Goal: Information Seeking & Learning: Check status

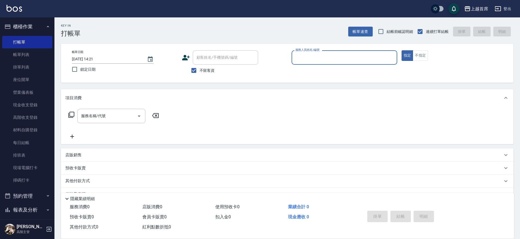
scroll to position [6, 0]
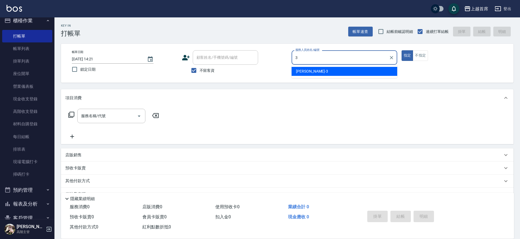
type input "[PERSON_NAME]-3"
type button "true"
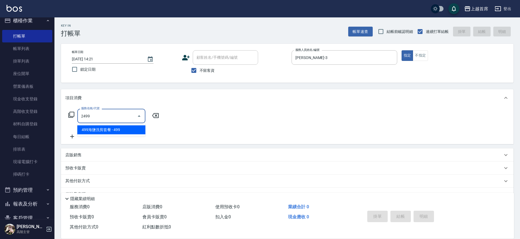
type input "499海鹽洗剪套餐(2499)"
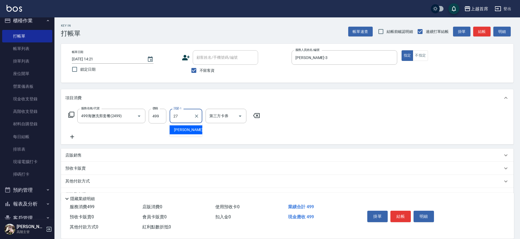
type input "[PERSON_NAME]-27"
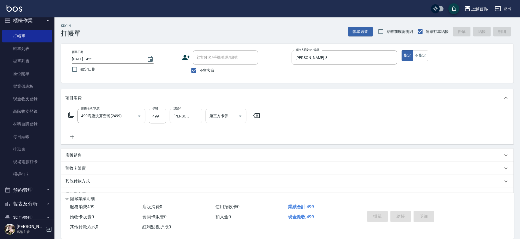
type input "[DATE] 17:08"
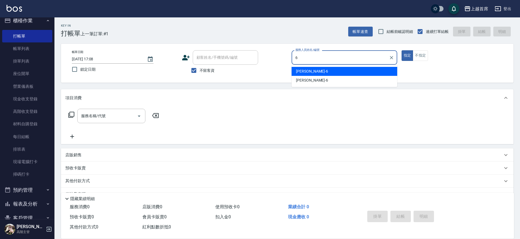
type input "[PERSON_NAME]-6"
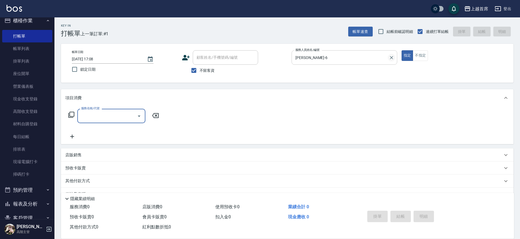
click at [392, 59] on icon "Clear" at bounding box center [391, 57] width 3 height 3
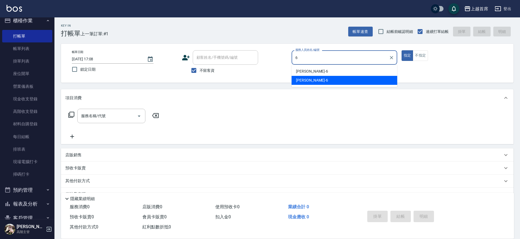
type input "Aki-6"
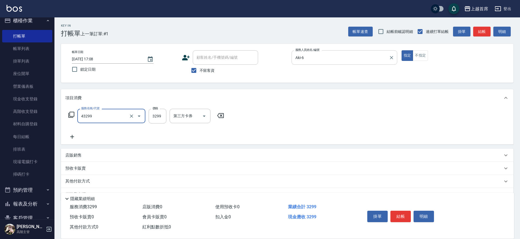
type input "染髮A餐(43299)"
type input "3599"
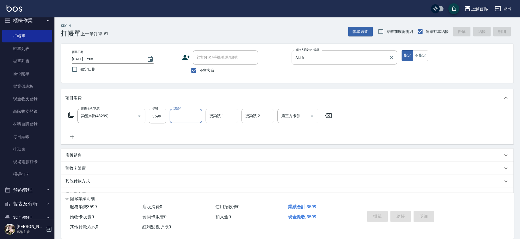
type input "[DATE] 17:09"
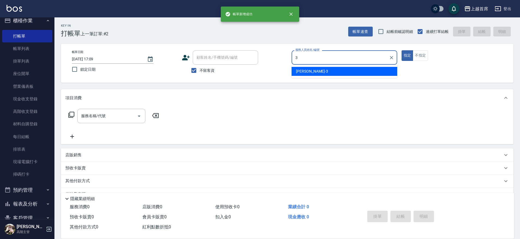
type input "[PERSON_NAME]-3"
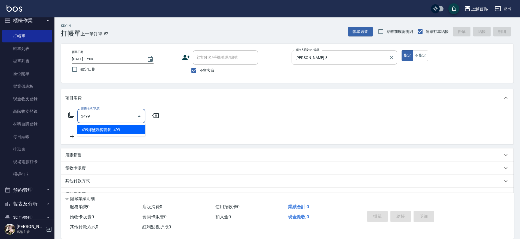
type input "499海鹽洗剪套餐(2499)"
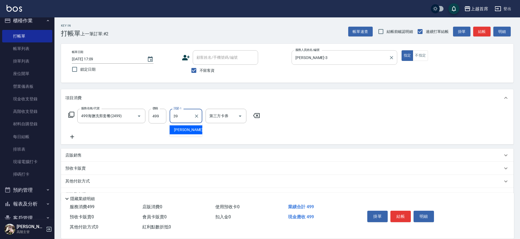
type input "[PERSON_NAME]-39"
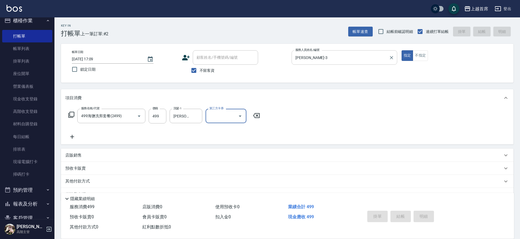
type input "[DATE] 17:10"
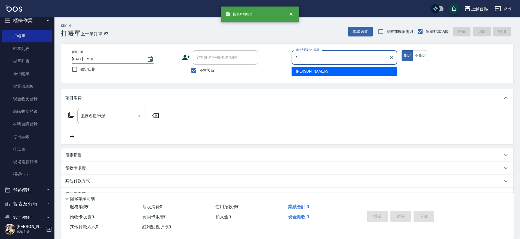
type input "[PERSON_NAME]-5"
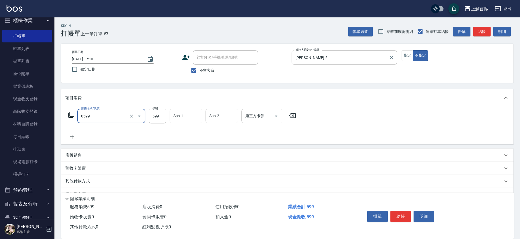
type input "[PERSON_NAME]spa(0599)"
click at [132, 114] on icon "Clear" at bounding box center [131, 115] width 5 height 5
type input "0"
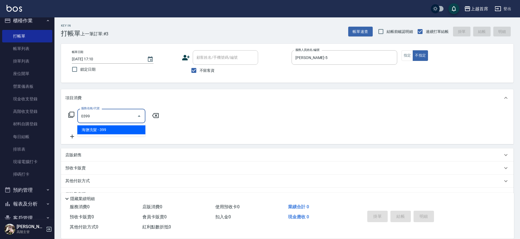
type input "海鹽洗髮(0399)"
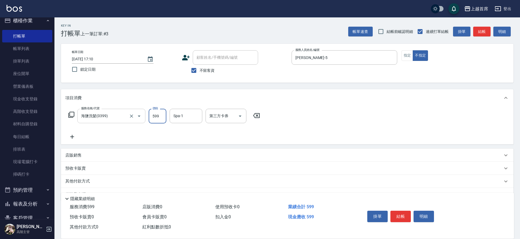
type input "599"
type input "[PERSON_NAME]-27"
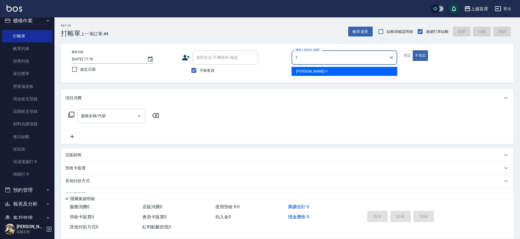
type input "[PERSON_NAME]-1"
type button "false"
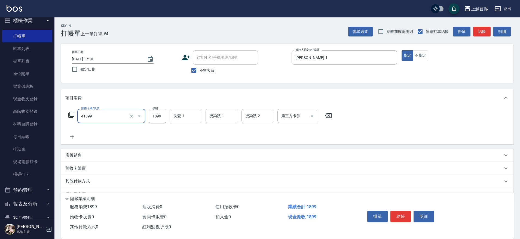
type input "染髮D餐(41899)"
type input "[PERSON_NAME]-39"
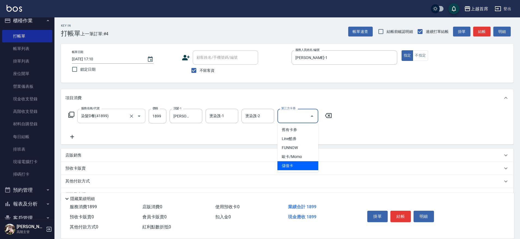
type input "儲值卡"
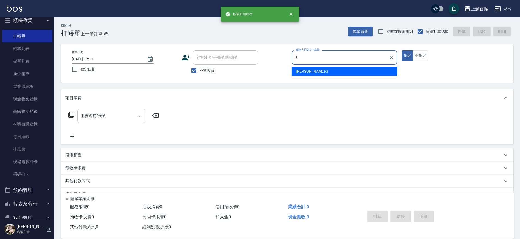
type input "[PERSON_NAME]-3"
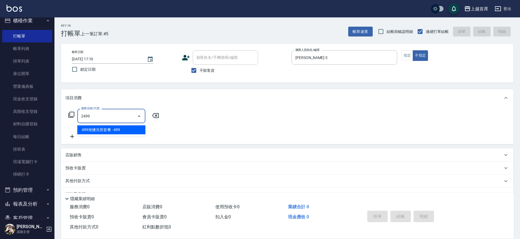
type input "499海鹽洗剪套餐(2499)"
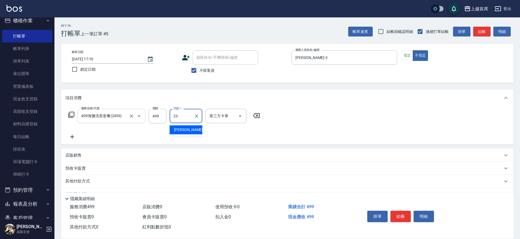
type input "[PERSON_NAME]-23"
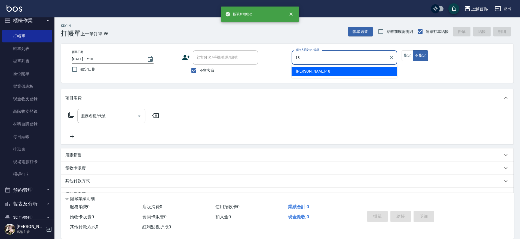
type input "Linda-18"
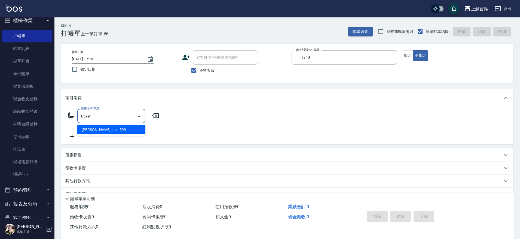
type input "[PERSON_NAME]spa(0599)"
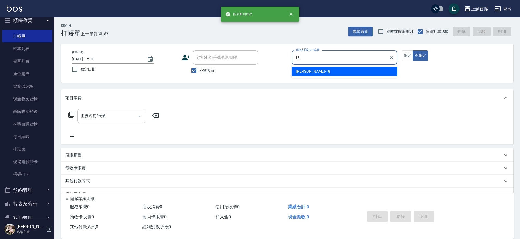
type input "Linda-18"
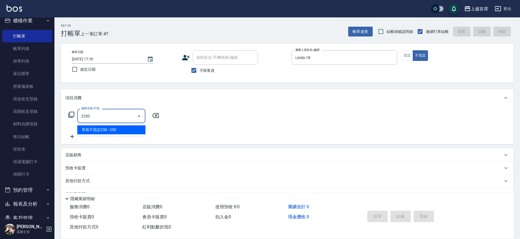
type input "單剪不指定250(2250)"
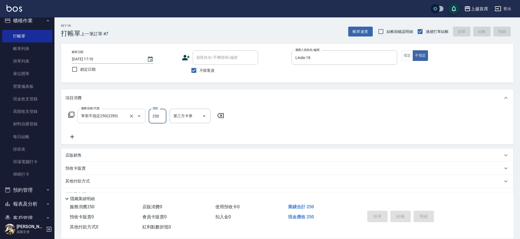
type input "[DATE] 17:11"
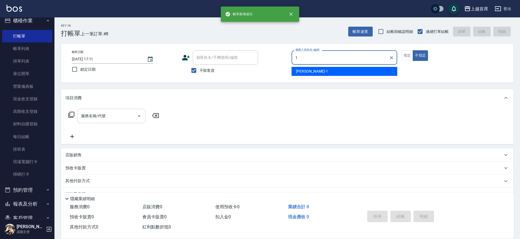
type input "[PERSON_NAME]-1"
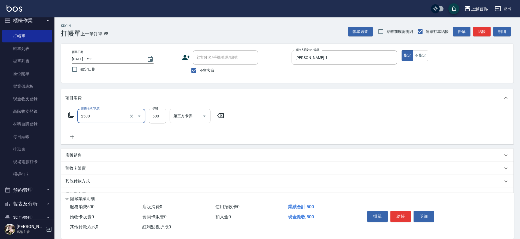
type input "海鹽洗剪500(2500)"
type input "[PERSON_NAME]-34"
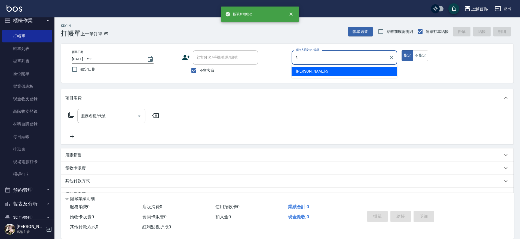
type input "[PERSON_NAME]-5"
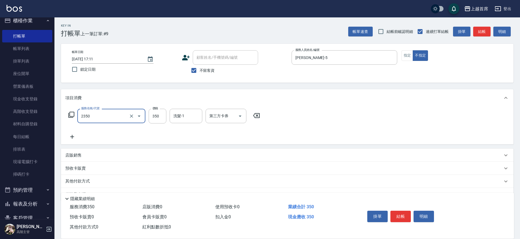
type input "不指定洗剪350(2350)"
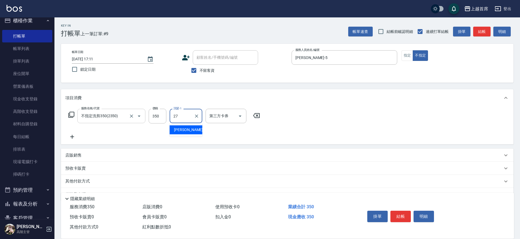
type input "[PERSON_NAME]-27"
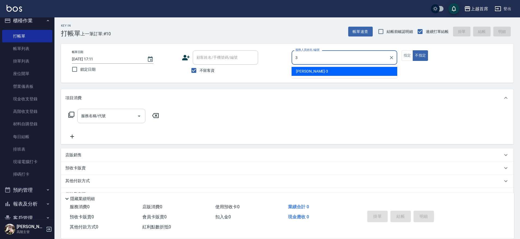
type input "[PERSON_NAME]-3"
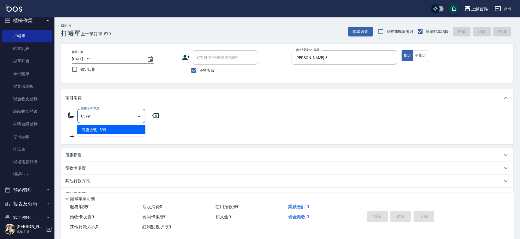
type input "海鹽洗髮(0399)"
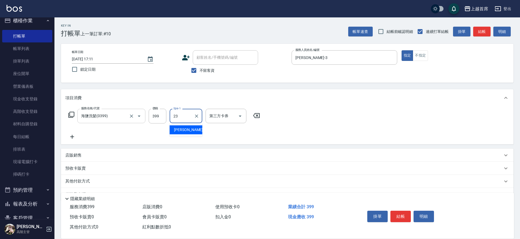
type input "[PERSON_NAME]-23"
drag, startPoint x: 158, startPoint y: 116, endPoint x: 154, endPoint y: 116, distance: 3.8
click at [158, 116] on input "399" at bounding box center [158, 116] width 18 height 15
type input "999"
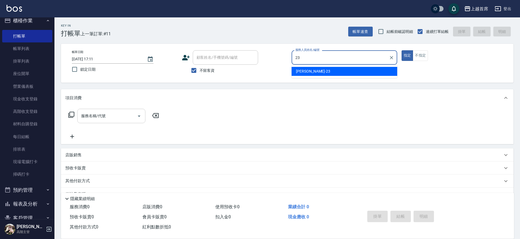
type input "2"
type input "[PERSON_NAME]-3"
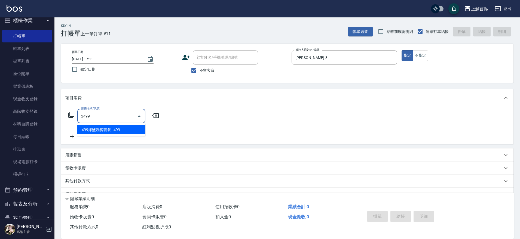
type input "499海鹽洗剪套餐(2499)"
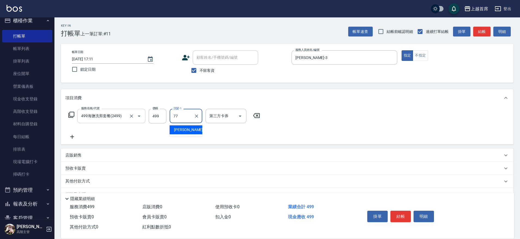
type input "[PERSON_NAME]-77"
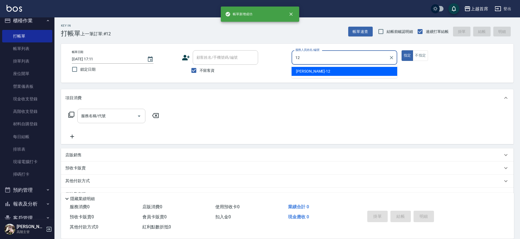
type input "[PERSON_NAME]-12"
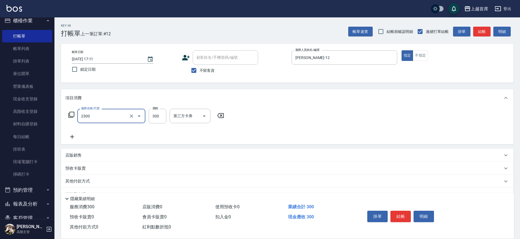
type input "單剪指定300(2300)"
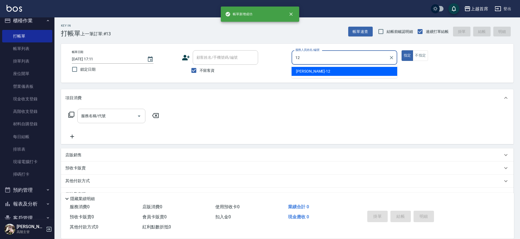
type input "[PERSON_NAME]-12"
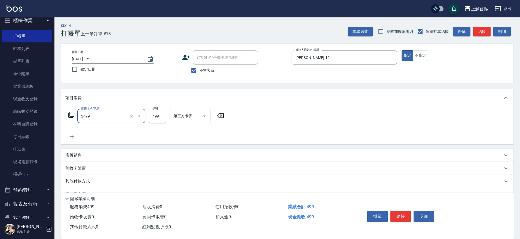
type input "499海鹽洗剪套餐(2499)"
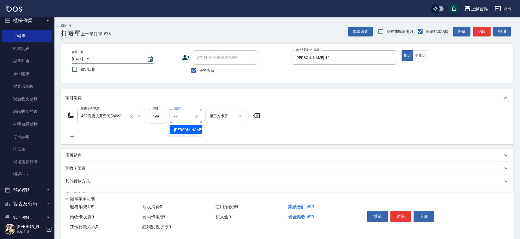
type input "[PERSON_NAME]-77"
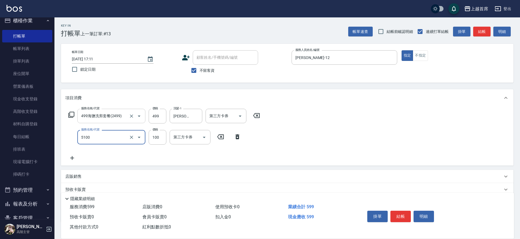
type input "精油(長)(5100)"
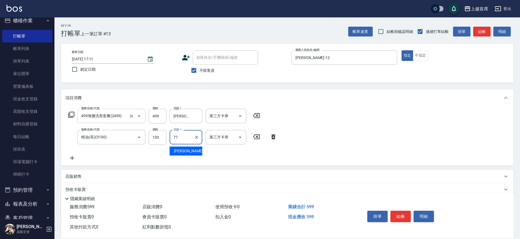
type input "[PERSON_NAME]-77"
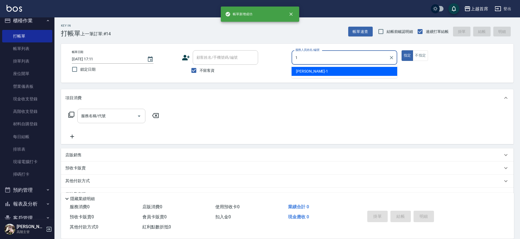
type input "[PERSON_NAME]-1"
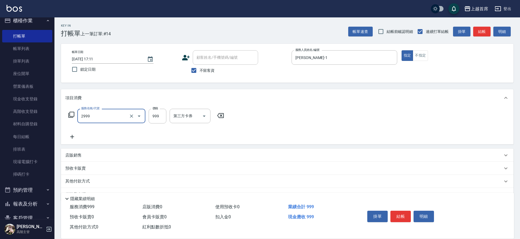
type input "spa精油洗剪套餐999(2999)"
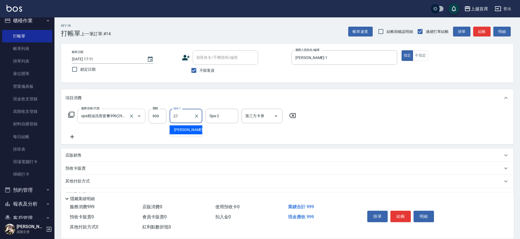
type input "[PERSON_NAME]-27"
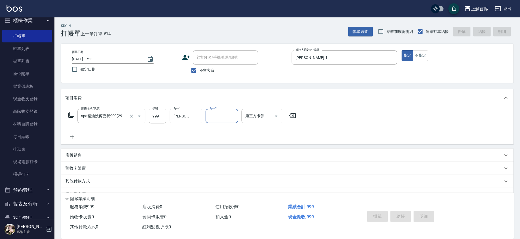
type input "[DATE] 17:12"
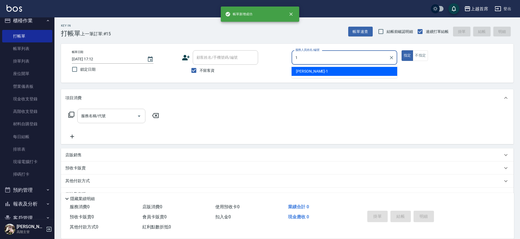
type input "[PERSON_NAME]-1"
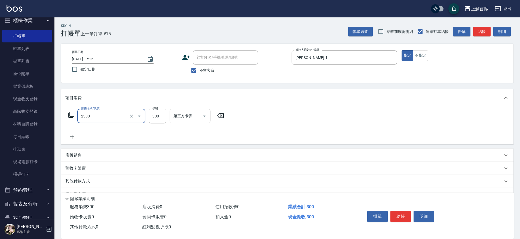
type input "單剪指定300(2300)"
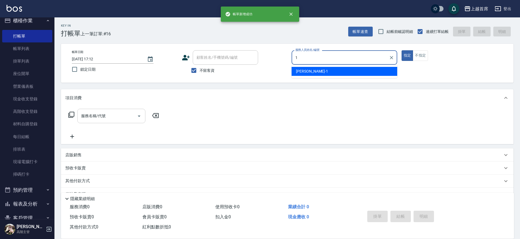
type input "[PERSON_NAME]-1"
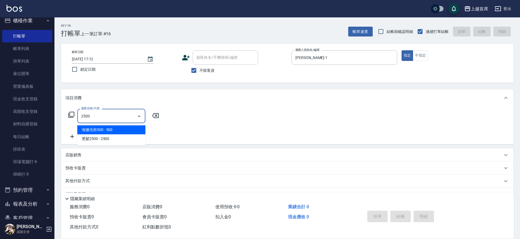
type input "海鹽洗剪500(2500)"
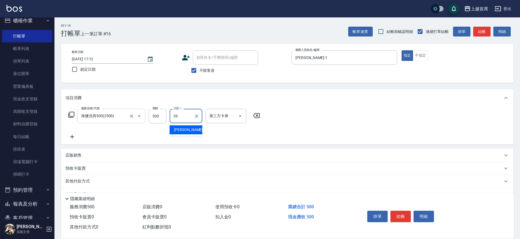
type input "[PERSON_NAME]-39"
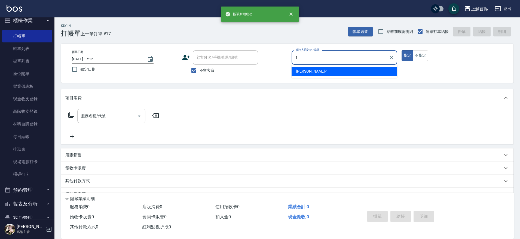
type input "[PERSON_NAME]-1"
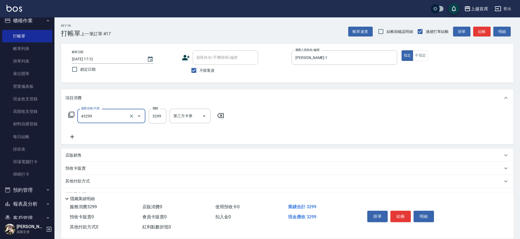
type input "染髮A餐(43299)"
type input "3800"
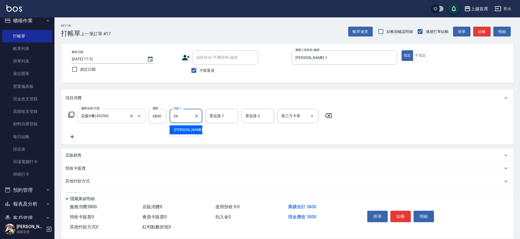
type input "[PERSON_NAME]-34"
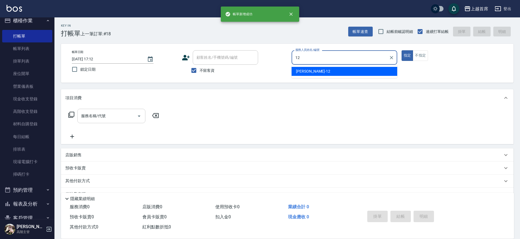
type input "[PERSON_NAME]-12"
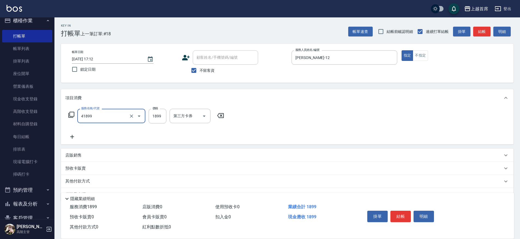
type input "染髮D餐(41899)"
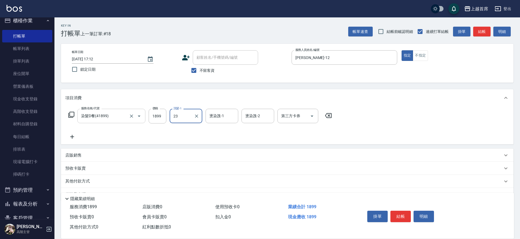
type input "[PERSON_NAME]-23"
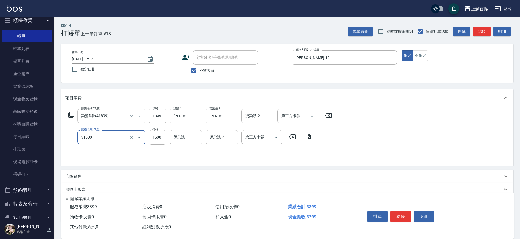
type input "鉑金護髮(51500)"
type input "1200"
type input "[PERSON_NAME]-23"
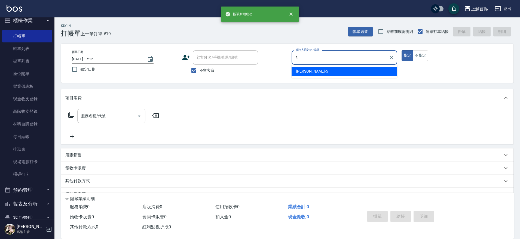
type input "[PERSON_NAME]-5"
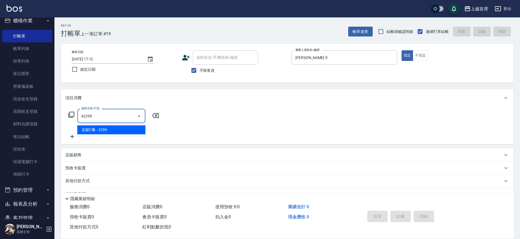
type input "染髮C餐(42299)"
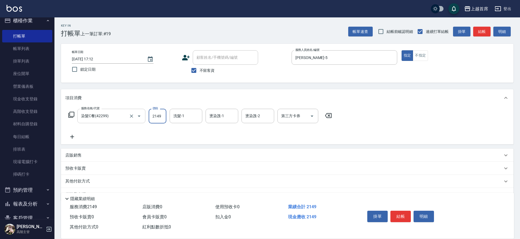
type input "2149"
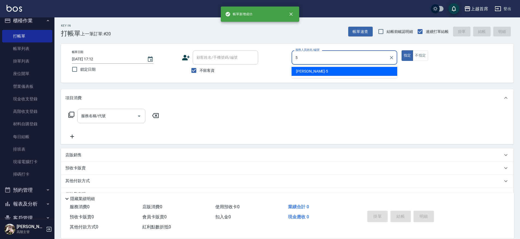
type input "[PERSON_NAME]-5"
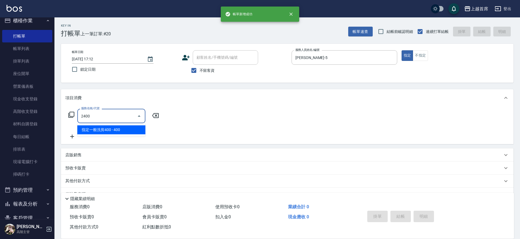
type input "指定一般洗剪400(2400)"
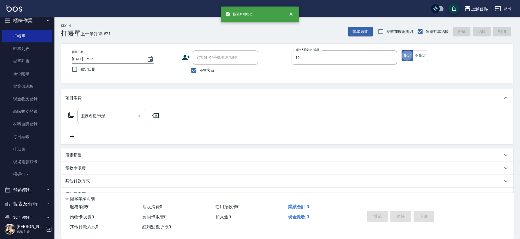
type input "[PERSON_NAME]-12"
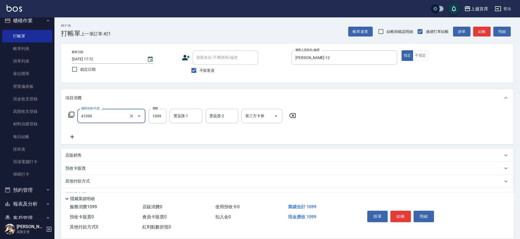
type input "加長染髮(41099)"
type input "1199"
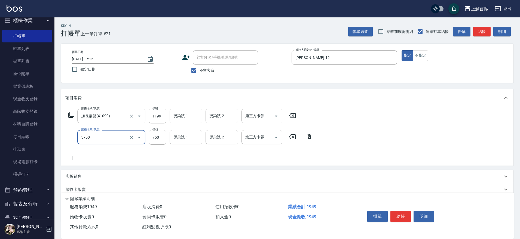
type input "乳清蛋白(5750)"
type input "800"
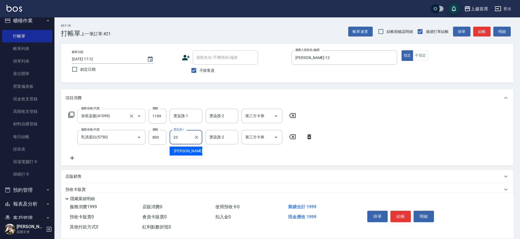
type input "[PERSON_NAME]-23"
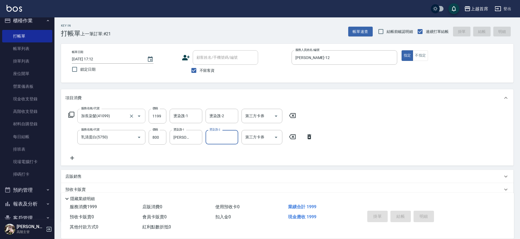
type input "[DATE] 17:13"
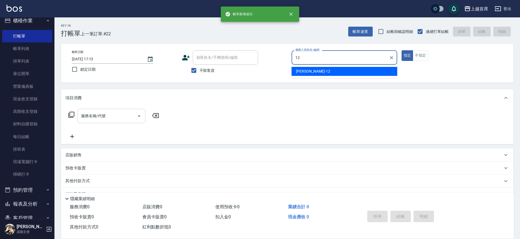
type input "[PERSON_NAME]-12"
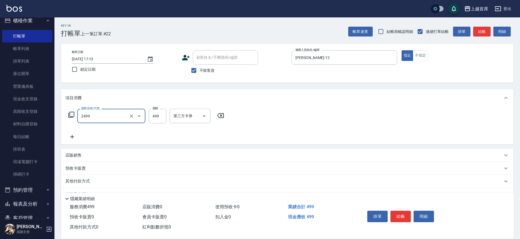
type input "499海鹽洗剪套餐(2499)"
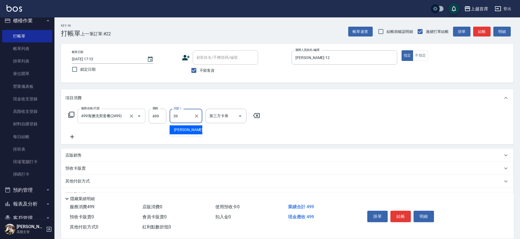
type input "[PERSON_NAME]-39"
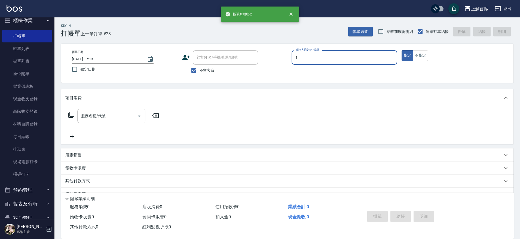
type input "[PERSON_NAME]-1"
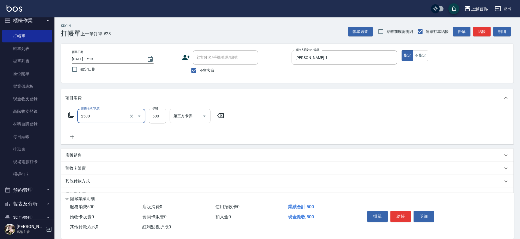
type input "海鹽洗剪500(2500)"
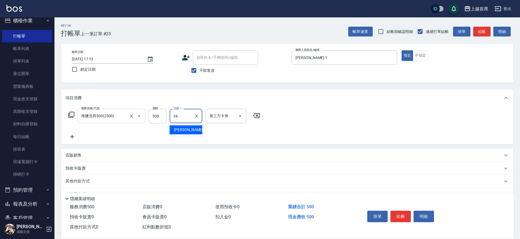
type input "[PERSON_NAME]-34"
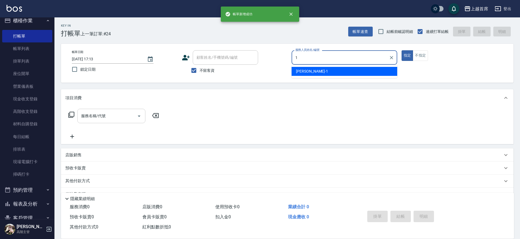
type input "[PERSON_NAME]-1"
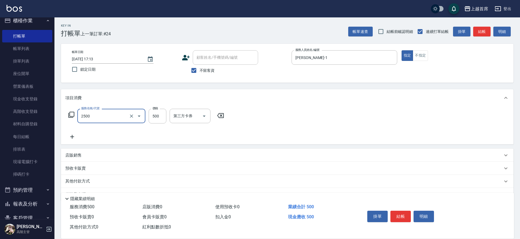
type input "海鹽洗剪500(2500)"
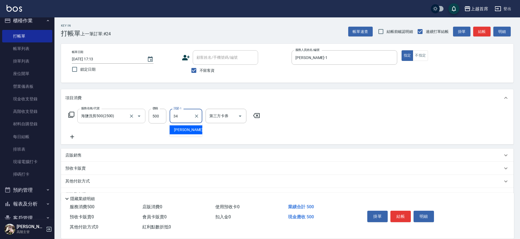
type input "[PERSON_NAME]-34"
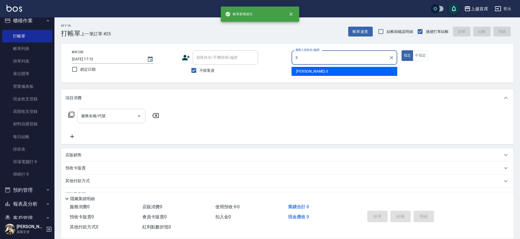
type input "[PERSON_NAME]-3"
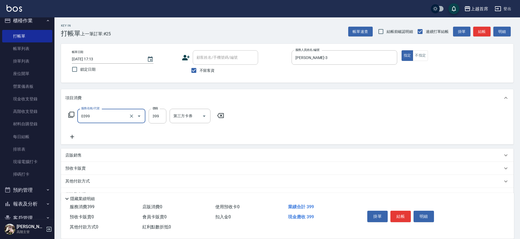
type input "海鹽洗髮(0399)"
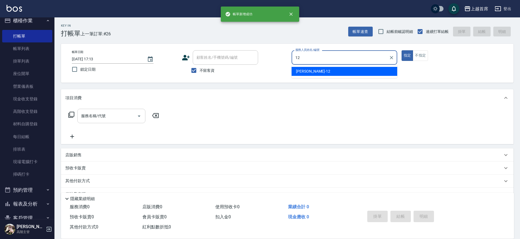
type input "[PERSON_NAME]-12"
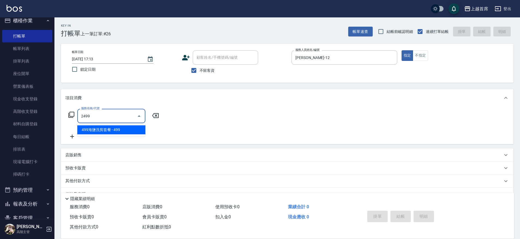
type input "499海鹽洗剪套餐(2499)"
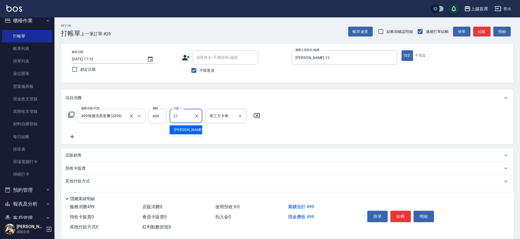
type input "[PERSON_NAME]-27"
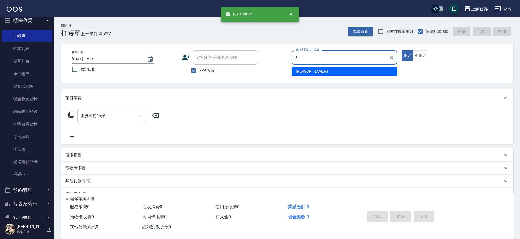
type input "[PERSON_NAME]-3"
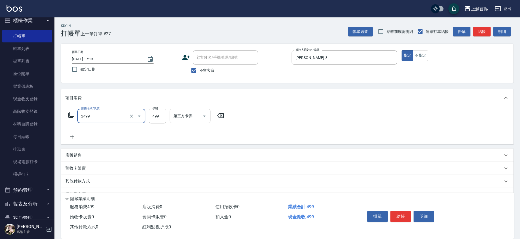
type input "499海鹽洗剪套餐(2499)"
type input "[PERSON_NAME]-23"
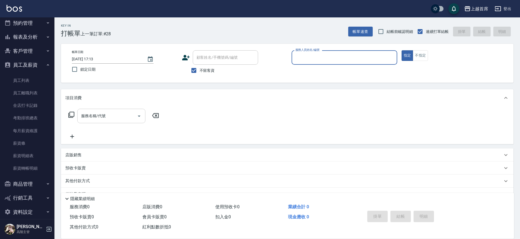
scroll to position [179, 0]
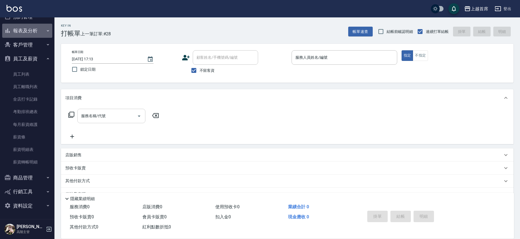
click at [46, 31] on icon "button" at bounding box center [48, 31] width 4 height 4
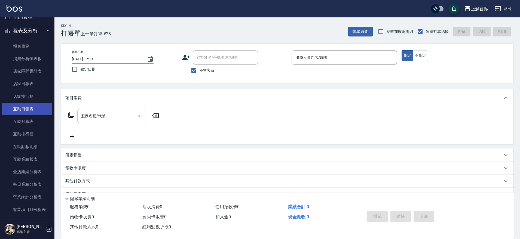
click at [23, 112] on link "互助日報表" at bounding box center [27, 109] width 50 height 13
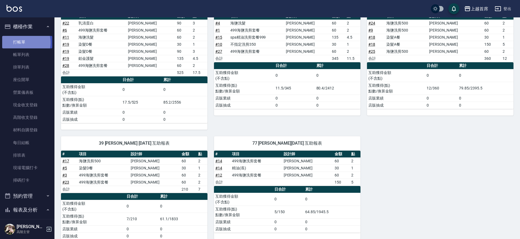
click at [23, 42] on link "打帳單" at bounding box center [27, 42] width 50 height 13
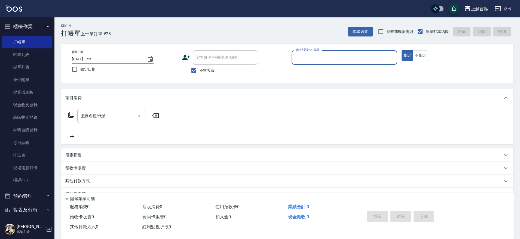
click at [24, 28] on button "櫃檯作業" at bounding box center [27, 27] width 50 height 14
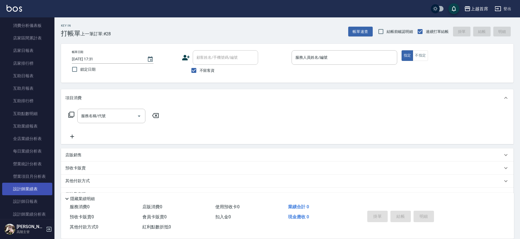
scroll to position [68, 0]
click at [37, 188] on link "設計師日報表" at bounding box center [27, 191] width 50 height 13
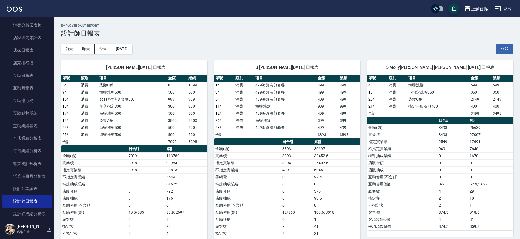
scroll to position [46, 0]
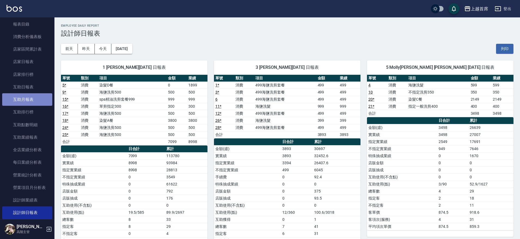
click at [33, 104] on link "互助月報表" at bounding box center [27, 99] width 50 height 13
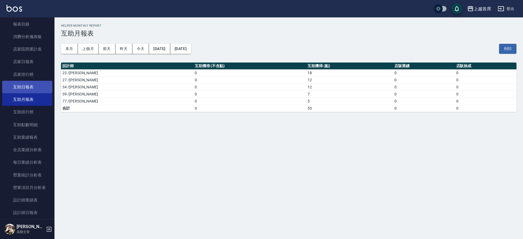
click at [38, 91] on link "互助日報表" at bounding box center [27, 87] width 50 height 13
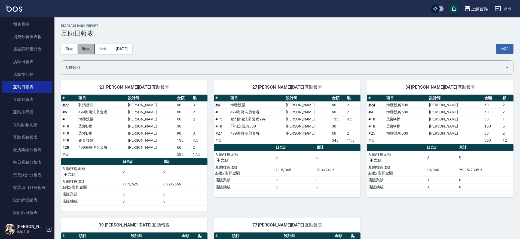
click at [84, 49] on button "昨天" at bounding box center [86, 49] width 17 height 10
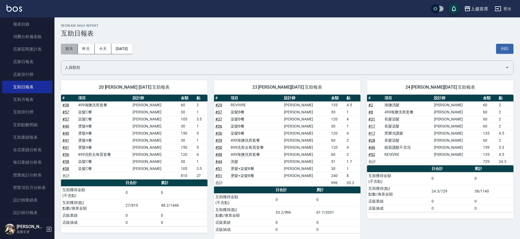
click at [72, 48] on button "前天" at bounding box center [69, 49] width 17 height 10
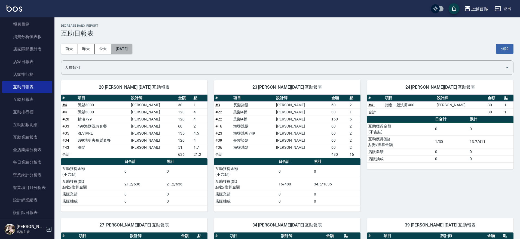
click at [132, 50] on button "[DATE]" at bounding box center [121, 49] width 21 height 10
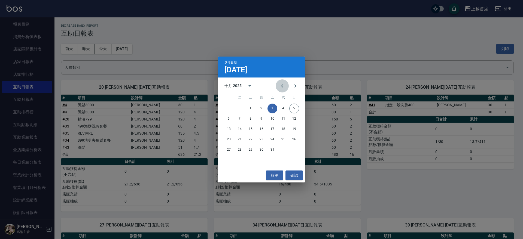
click at [283, 85] on icon "Previous month" at bounding box center [282, 86] width 7 height 7
click at [236, 82] on div "八月 2025" at bounding box center [240, 85] width 32 height 13
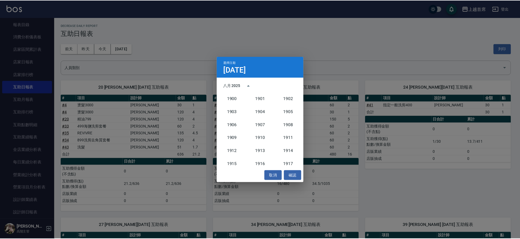
scroll to position [504, 0]
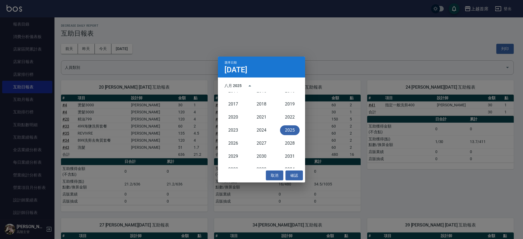
click at [289, 130] on button "2025" at bounding box center [290, 130] width 20 height 10
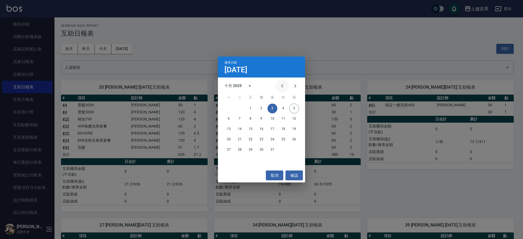
click at [281, 85] on icon "Previous month" at bounding box center [282, 85] width 2 height 3
click at [281, 86] on icon "Previous month" at bounding box center [282, 86] width 7 height 7
click at [279, 86] on icon "Previous month" at bounding box center [282, 86] width 7 height 7
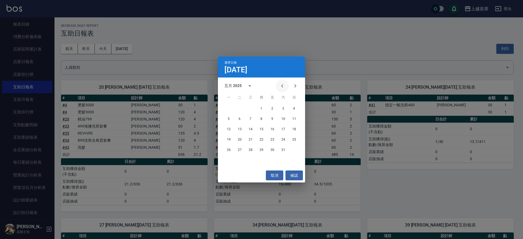
click at [279, 87] on icon "Previous month" at bounding box center [282, 86] width 7 height 7
click at [293, 125] on button "19" at bounding box center [294, 129] width 10 height 10
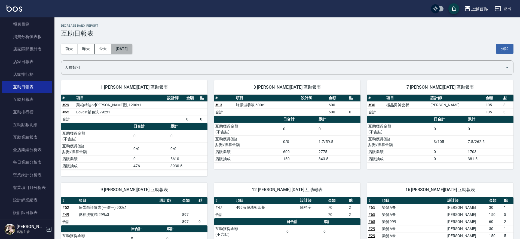
click at [132, 51] on button "[DATE]" at bounding box center [121, 49] width 21 height 10
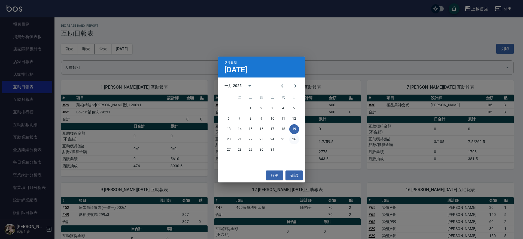
click at [295, 139] on button "26" at bounding box center [294, 140] width 10 height 10
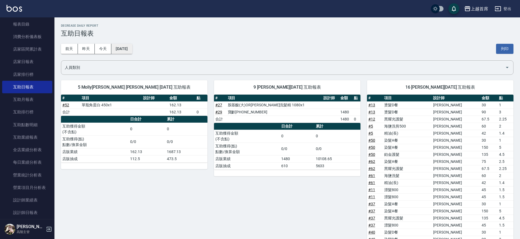
click at [132, 50] on button "[DATE]" at bounding box center [121, 49] width 21 height 10
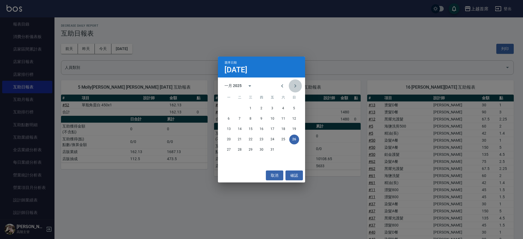
click at [294, 84] on icon "Next month" at bounding box center [295, 86] width 7 height 7
click at [297, 107] on button "2" at bounding box center [294, 109] width 10 height 10
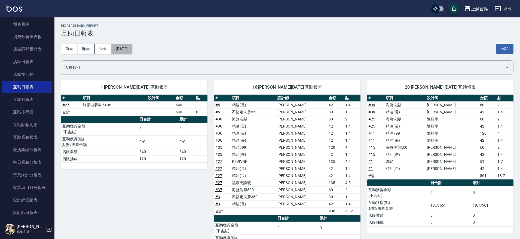
click at [132, 44] on button "[DATE]" at bounding box center [121, 49] width 21 height 10
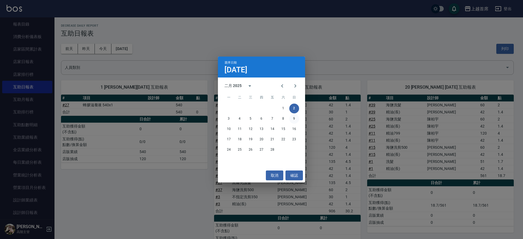
click at [297, 118] on button "9" at bounding box center [294, 119] width 10 height 10
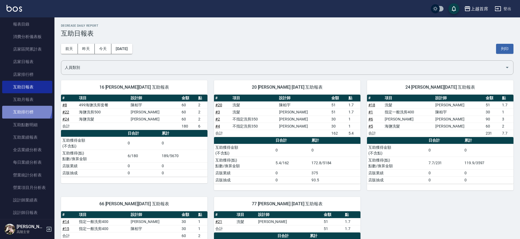
click at [23, 107] on link "互助排行榜" at bounding box center [27, 112] width 50 height 13
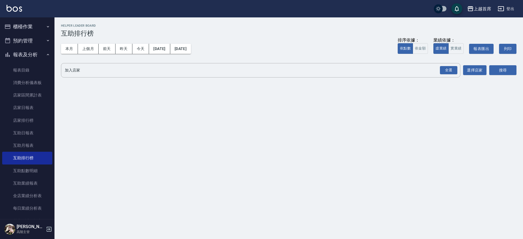
click at [33, 52] on button "報表及分析" at bounding box center [27, 55] width 50 height 14
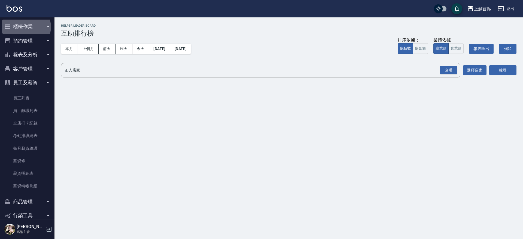
click at [25, 27] on button "櫃檯作業" at bounding box center [27, 27] width 50 height 14
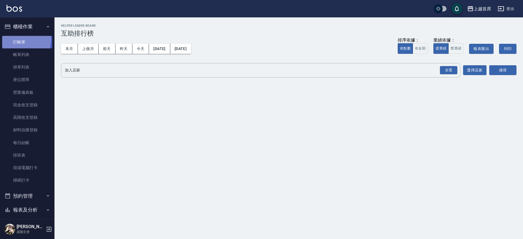
click at [17, 39] on link "打帳單" at bounding box center [27, 42] width 50 height 13
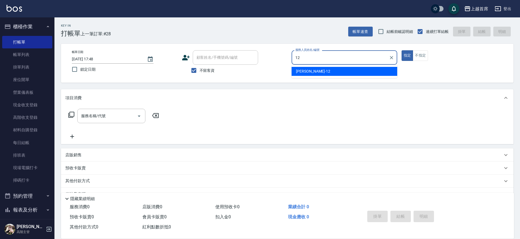
type input "[PERSON_NAME]-12"
type button "true"
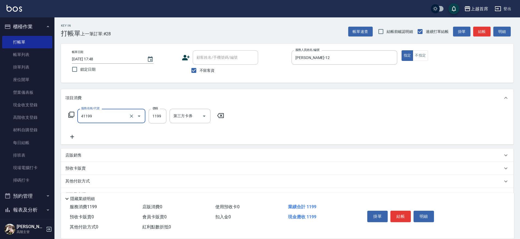
type input "長髮染髮(41199)"
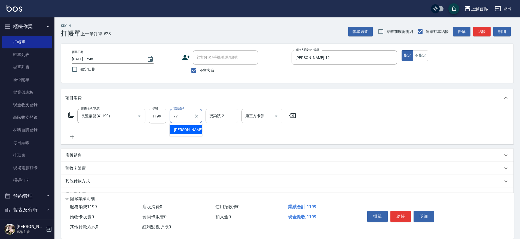
type input "[PERSON_NAME]-77"
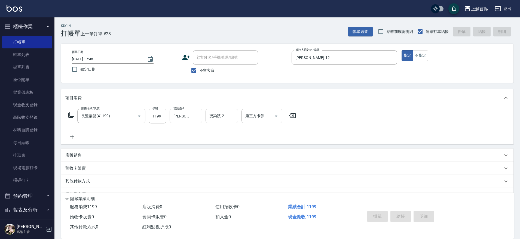
type input "[DATE] 17:51"
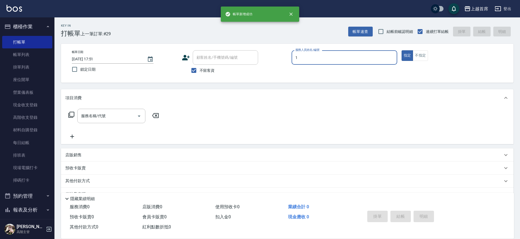
drag, startPoint x: 519, startPoint y: 173, endPoint x: 303, endPoint y: 56, distance: 246.1
click at [303, 56] on div "服務人員姓名/編號 1 服務人員姓名/編號" at bounding box center [345, 57] width 106 height 14
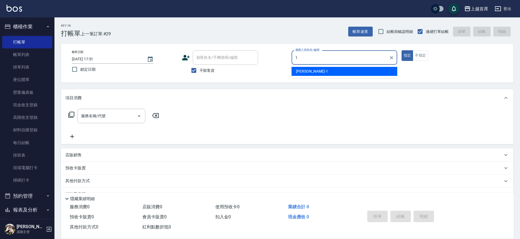
type input "[PERSON_NAME]-1"
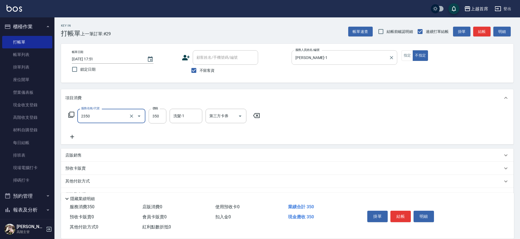
type input "不指定洗剪350(2350)"
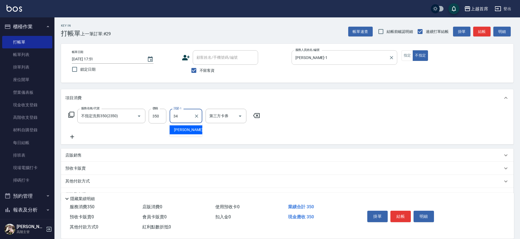
type input "[PERSON_NAME]-34"
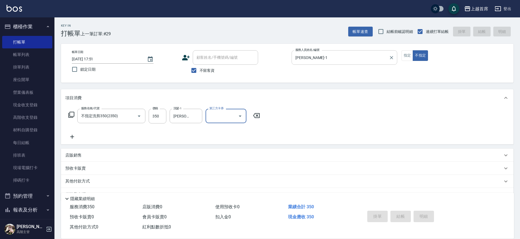
type input "[DATE] 17:52"
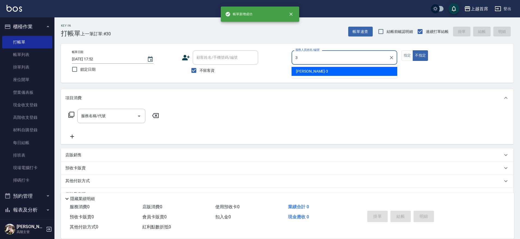
type input "[PERSON_NAME]-3"
type button "false"
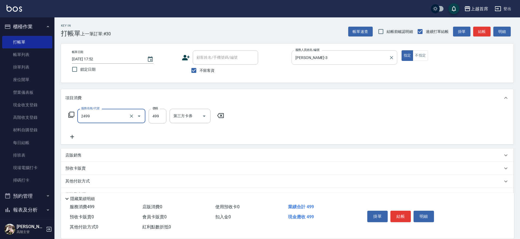
type input "499海鹽洗剪套餐(2499)"
type input "501"
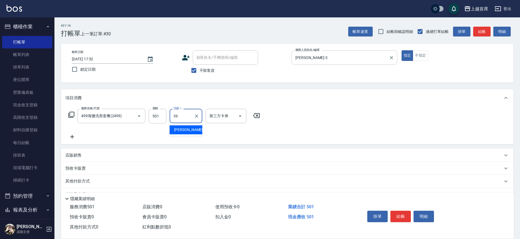
type input "[PERSON_NAME]-39"
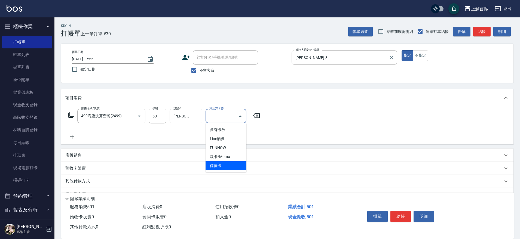
type input "儲值卡"
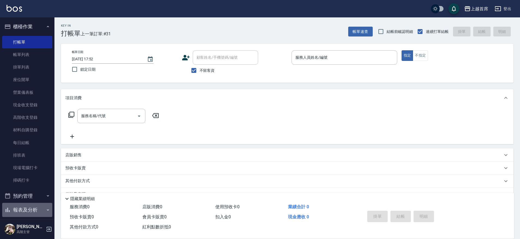
click at [37, 210] on button "報表及分析" at bounding box center [27, 210] width 50 height 14
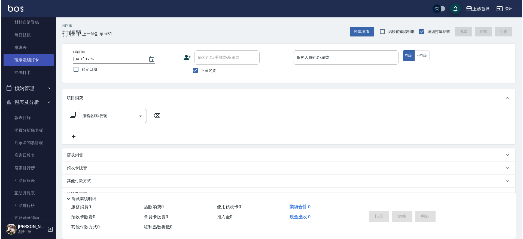
scroll to position [204, 0]
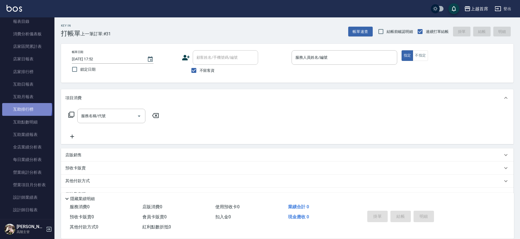
click at [26, 108] on link "互助排行榜" at bounding box center [27, 109] width 50 height 13
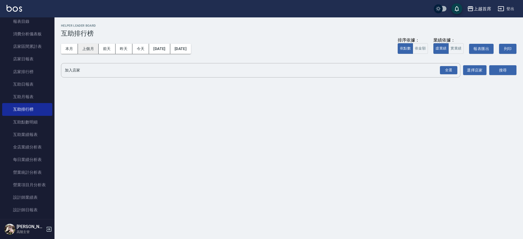
click at [94, 47] on button "上個月" at bounding box center [88, 49] width 21 height 10
click at [448, 70] on div "全選" at bounding box center [448, 70] width 17 height 8
click at [494, 68] on button "搜尋" at bounding box center [502, 71] width 27 height 10
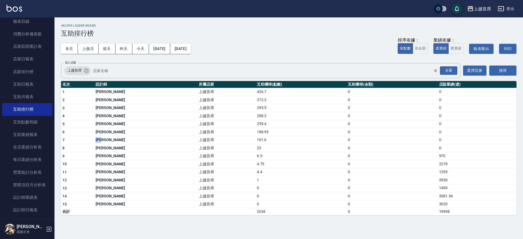
drag, startPoint x: 91, startPoint y: 138, endPoint x: 121, endPoint y: 139, distance: 30.0
click at [121, 139] on tr "7 [PERSON_NAME]首席 161.6 0 0" at bounding box center [288, 140] width 455 height 8
drag, startPoint x: 59, startPoint y: 88, endPoint x: 477, endPoint y: 216, distance: 437.3
click at [477, 216] on div "上越首席 [DATE] - [DATE] 互助排行榜 列印時間： [DATE][PHONE_NUMBER]:13 Helper Leader Board 互助…" at bounding box center [288, 119] width 468 height 205
click at [263, 36] on h3 "互助排行榜" at bounding box center [288, 34] width 455 height 8
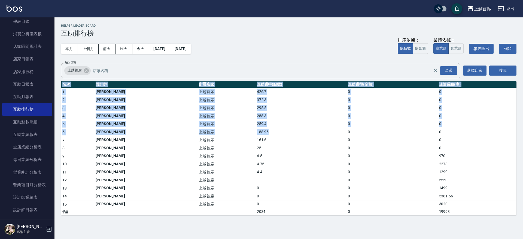
drag, startPoint x: 57, startPoint y: 93, endPoint x: 242, endPoint y: 130, distance: 188.7
click at [242, 130] on div "上越首席 [DATE] - [DATE] 互助排行榜 列印時間： [DATE][PHONE_NUMBER]:13 Helper Leader Board 互助…" at bounding box center [288, 119] width 468 height 205
click at [76, 48] on button "本月" at bounding box center [69, 49] width 17 height 10
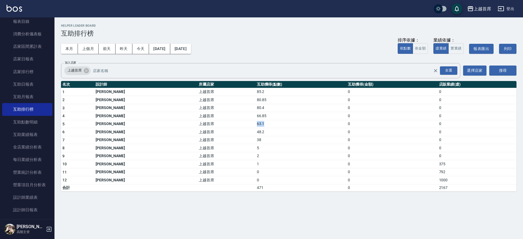
drag, startPoint x: 225, startPoint y: 125, endPoint x: 270, endPoint y: 126, distance: 45.2
click at [270, 126] on tr "5 [PERSON_NAME] 上越首席 63.1 0 0" at bounding box center [288, 124] width 455 height 8
click at [247, 52] on div "本月 上個月 [DATE] [DATE] [DATE] [DATE] [DATE] 排序依據： 依點數 依金額 業績依據： 虛業績 實業績 報表匯出 列印" at bounding box center [288, 48] width 455 height 23
drag, startPoint x: 233, startPoint y: 92, endPoint x: 254, endPoint y: 92, distance: 21.0
click at [255, 92] on td "85.2" at bounding box center [300, 92] width 91 height 8
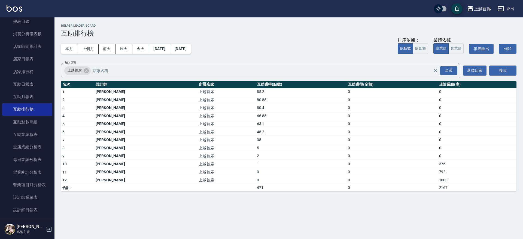
click at [254, 9] on div "上越首席 登出" at bounding box center [261, 8] width 523 height 17
click at [247, 50] on div "本月 上個月 [DATE] [DATE] [DATE] [DATE] [DATE] 排序依據： 依點數 依金額 業績依據： 虛業績 實業績 報表匯出 列印" at bounding box center [288, 48] width 455 height 23
drag, startPoint x: 221, startPoint y: 89, endPoint x: 245, endPoint y: 91, distance: 24.0
click at [245, 91] on tr "1 [PERSON_NAME]首席 85.2 0 0" at bounding box center [288, 92] width 455 height 8
click at [288, 35] on h3 "互助排行榜" at bounding box center [288, 34] width 455 height 8
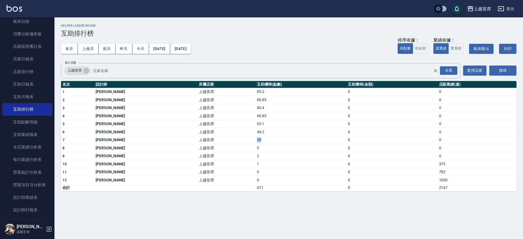
drag, startPoint x: 228, startPoint y: 139, endPoint x: 240, endPoint y: 140, distance: 12.3
click at [240, 140] on tr "7 [PERSON_NAME] 上越首席 38 0 0" at bounding box center [288, 140] width 455 height 8
click at [248, 24] on h2 "Helper Leader Board" at bounding box center [288, 26] width 455 height 4
drag, startPoint x: 60, startPoint y: 88, endPoint x: 153, endPoint y: 211, distance: 154.2
click at [153, 211] on div "上越首席 [DATE] - [DATE] 互助排行榜 列印時間： [DATE][PHONE_NUMBER]:14 Helper Leader Board 互助…" at bounding box center [261, 119] width 523 height 239
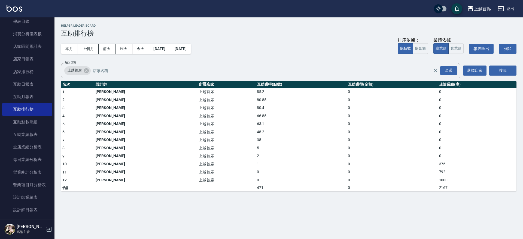
drag, startPoint x: 153, startPoint y: 210, endPoint x: 151, endPoint y: 203, distance: 7.8
click at [153, 210] on div "上越首席 [DATE] - [DATE] 互助排行榜 列印時間： [DATE][PHONE_NUMBER]:14 Helper Leader Board 互助…" at bounding box center [261, 119] width 523 height 239
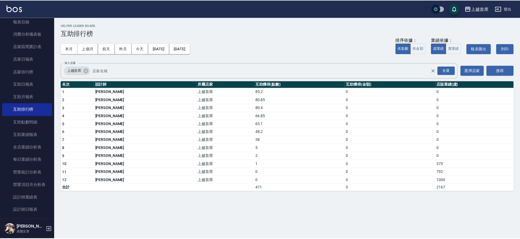
scroll to position [204, 0]
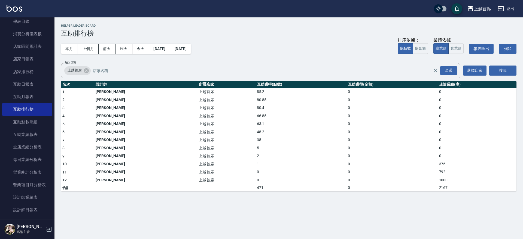
drag, startPoint x: 60, startPoint y: 190, endPoint x: 172, endPoint y: 195, distance: 112.8
click at [172, 195] on div "上越首席 [DATE] - [DATE] 互助排行榜 列印時間： [DATE][PHONE_NUMBER]:14 Helper Leader Board 互助…" at bounding box center [288, 107] width 468 height 181
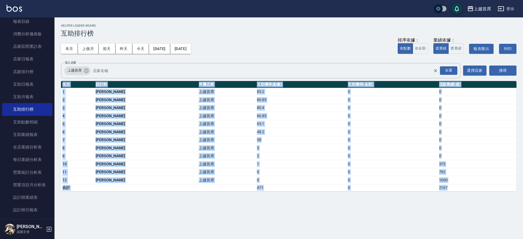
drag, startPoint x: 464, startPoint y: 191, endPoint x: 63, endPoint y: 84, distance: 415.2
click at [63, 84] on div "上越首席 [DATE] - [DATE] 互助排行榜 列印時間： [DATE][PHONE_NUMBER]:14 Helper Leader Board 互助…" at bounding box center [288, 107] width 468 height 181
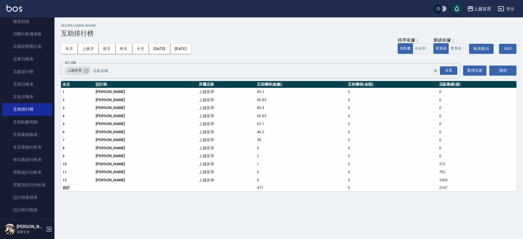
click at [275, 48] on div "本月 上個月 [DATE] [DATE] [DATE] [DATE] [DATE] 排序依據： 依點數 依金額 業績依據： 虛業績 實業績 報表匯出 列印" at bounding box center [288, 48] width 455 height 23
drag, startPoint x: 446, startPoint y: 192, endPoint x: 56, endPoint y: 84, distance: 404.4
click at [56, 84] on div "上越首席 [DATE] - [DATE] 互助排行榜 列印時間： [DATE][PHONE_NUMBER]:14 Helper Leader Board 互助…" at bounding box center [288, 107] width 468 height 181
click at [297, 32] on h3 "互助排行榜" at bounding box center [288, 34] width 455 height 8
click at [130, 50] on button "昨天" at bounding box center [123, 49] width 17 height 10
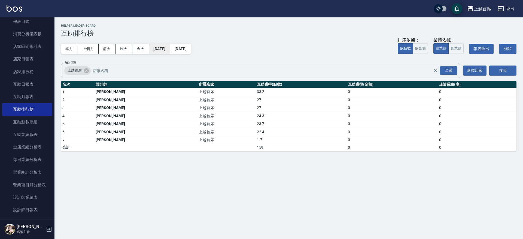
click at [151, 49] on button "[DATE]" at bounding box center [159, 49] width 21 height 10
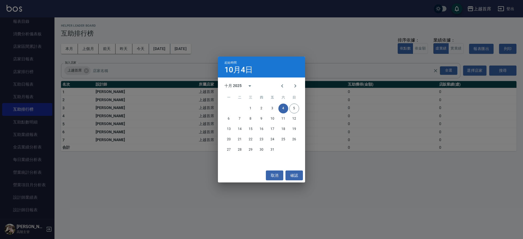
click at [137, 49] on div "起始時間 [DATE] 十月 2025 一 二 三 四 五 六 日 1 2 3 4 5 6 7 8 9 10 11 12 13 14 15 16 17 18 …" at bounding box center [261, 119] width 523 height 239
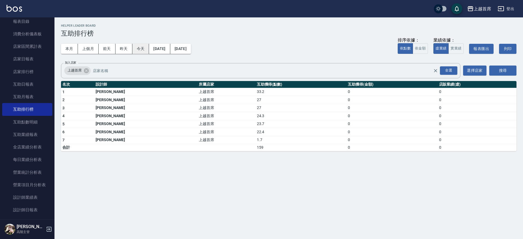
click at [143, 49] on button "今天" at bounding box center [140, 49] width 17 height 10
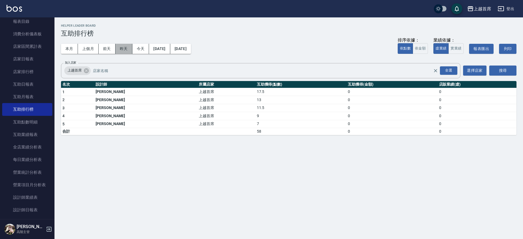
click at [128, 47] on button "昨天" at bounding box center [123, 49] width 17 height 10
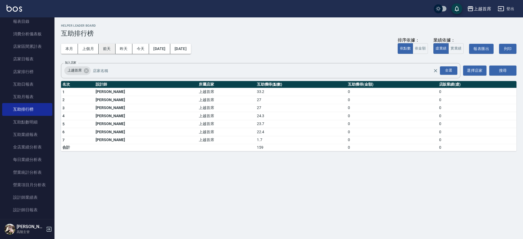
click at [107, 44] on button "前天" at bounding box center [107, 49] width 17 height 10
click at [88, 47] on button "上個月" at bounding box center [88, 49] width 21 height 10
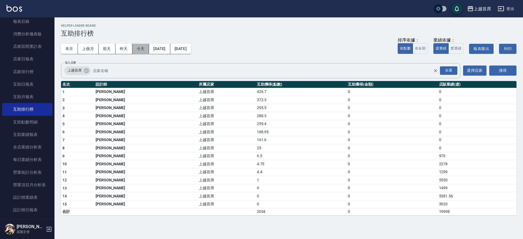
click at [143, 46] on button "今天" at bounding box center [140, 49] width 17 height 10
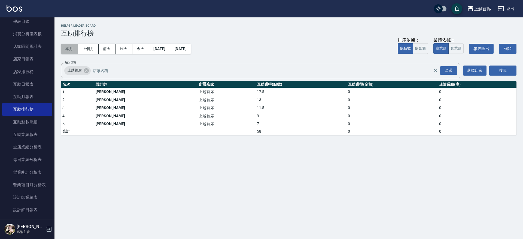
click at [72, 52] on button "本月" at bounding box center [69, 49] width 17 height 10
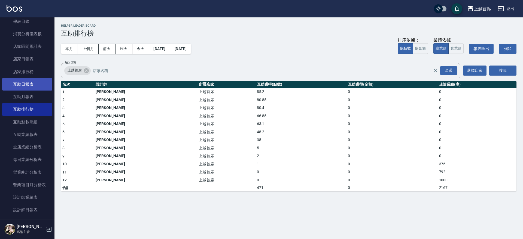
click at [29, 84] on link "互助日報表" at bounding box center [27, 84] width 50 height 13
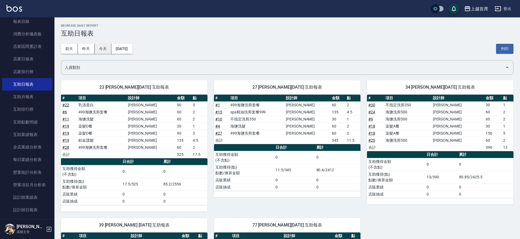
drag, startPoint x: 98, startPoint y: 49, endPoint x: 101, endPoint y: 49, distance: 3.3
click at [100, 49] on button "今天" at bounding box center [103, 49] width 17 height 10
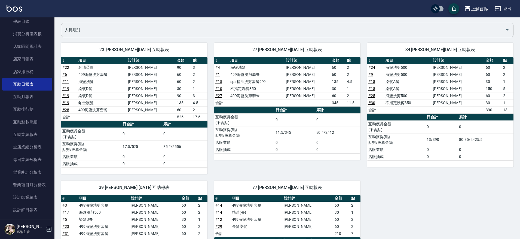
scroll to position [37, 0]
